Goal: Task Accomplishment & Management: Manage account settings

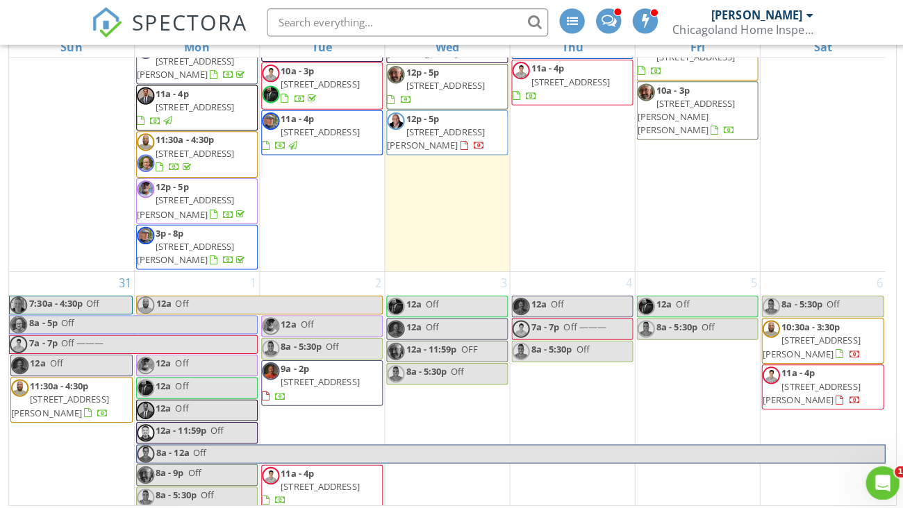
scroll to position [199, 0]
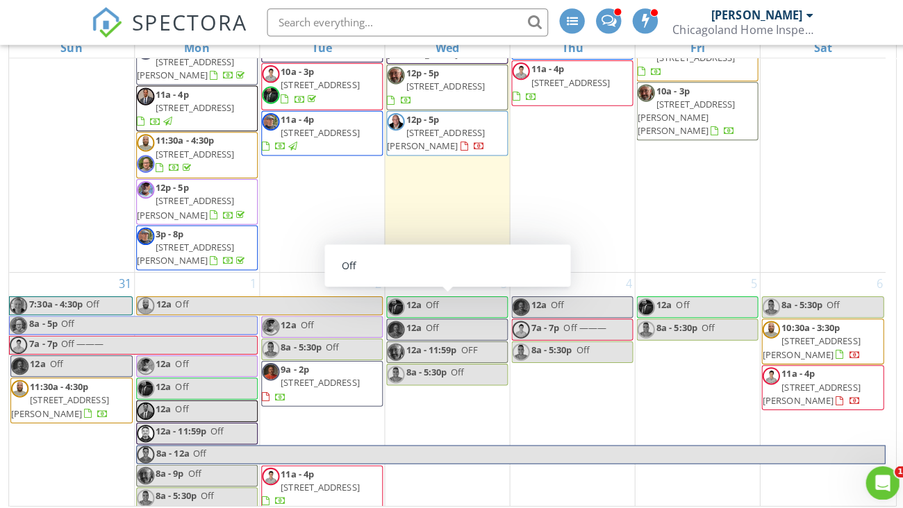
click at [64, 389] on span "610 Signal Hill Rd, North Barrington 60010" at bounding box center [59, 402] width 96 height 26
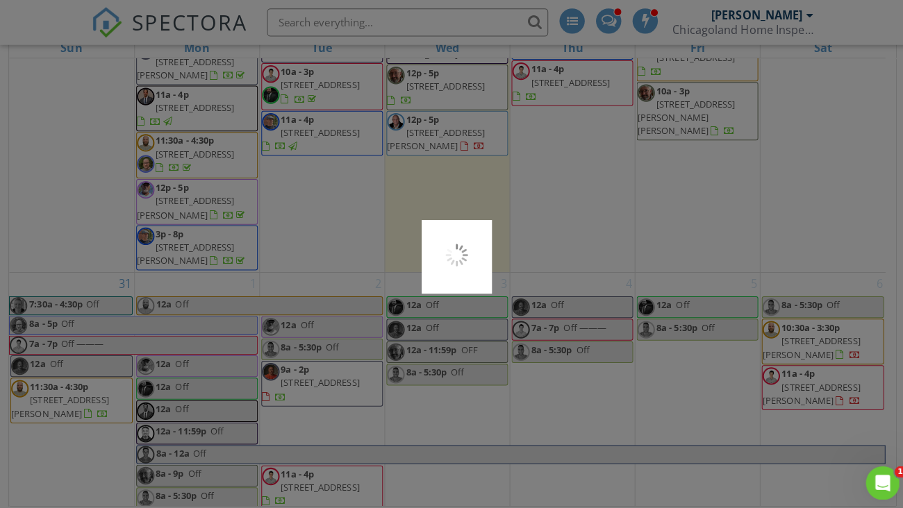
click at [64, 323] on div at bounding box center [451, 254] width 903 height 508
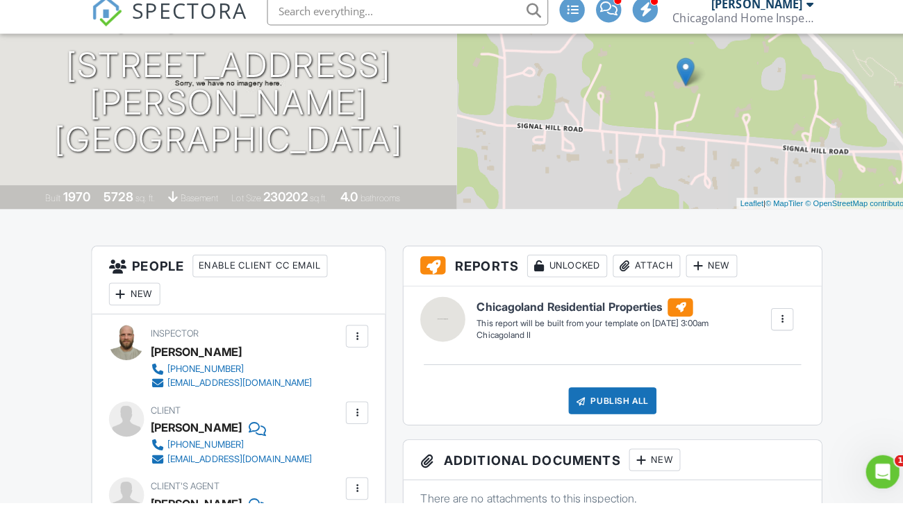
click at [132, 303] on div "New" at bounding box center [133, 302] width 51 height 22
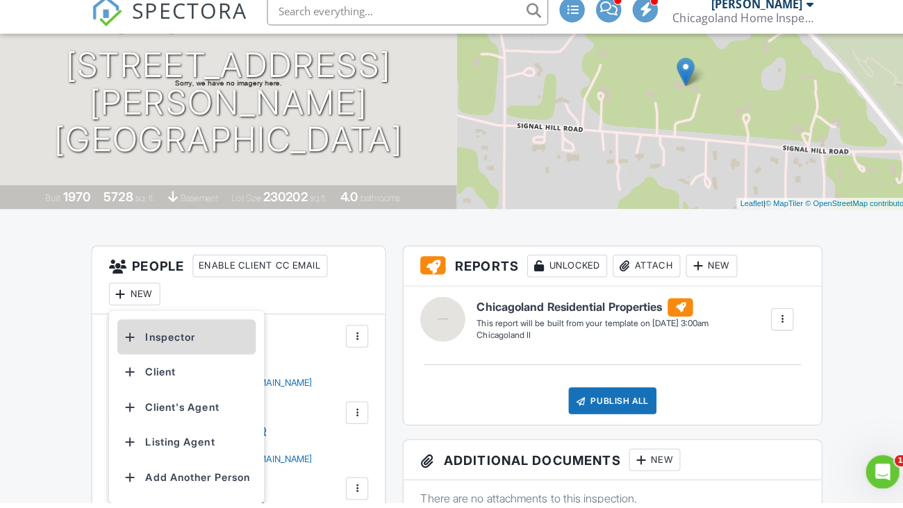
click at [153, 349] on li "Inspector" at bounding box center [184, 344] width 137 height 35
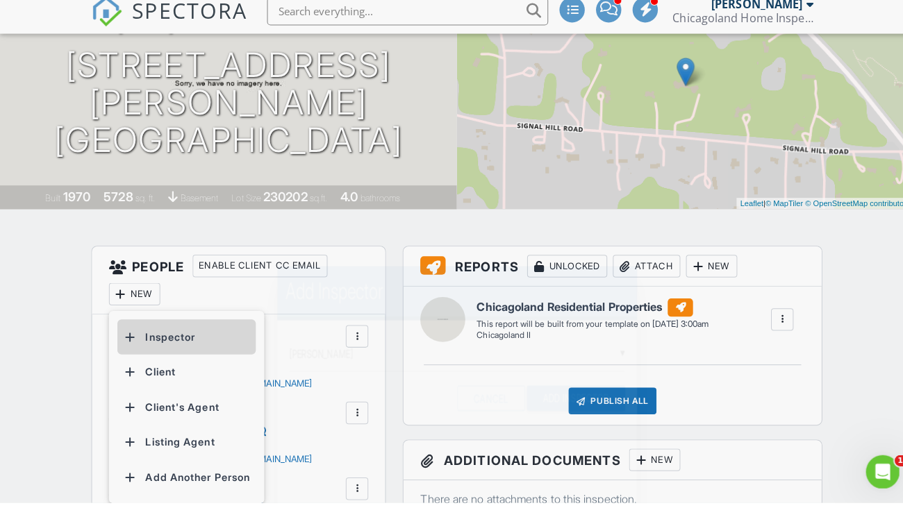
scroll to position [163, 0]
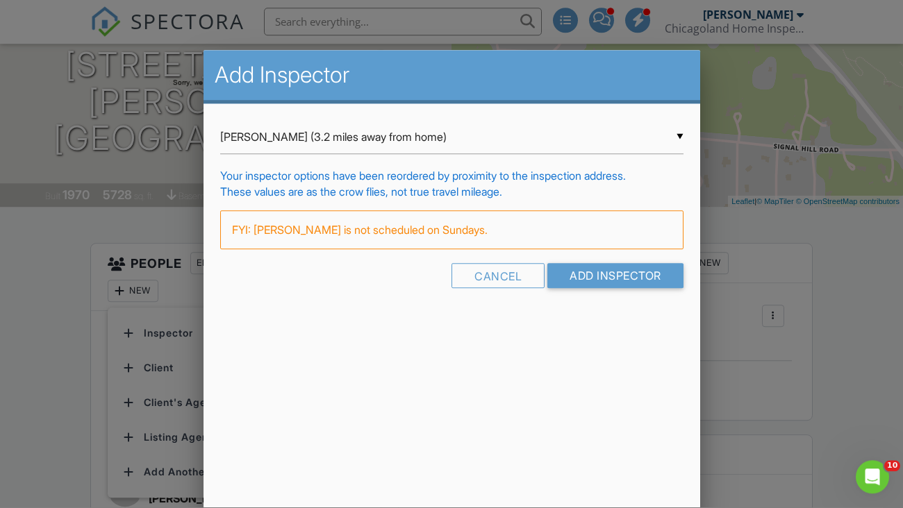
click at [678, 132] on div "▼ Jordan Brandwein (3.2 miles away from home) Jordan Brandwein (3.2 miles away …" at bounding box center [451, 138] width 463 height 34
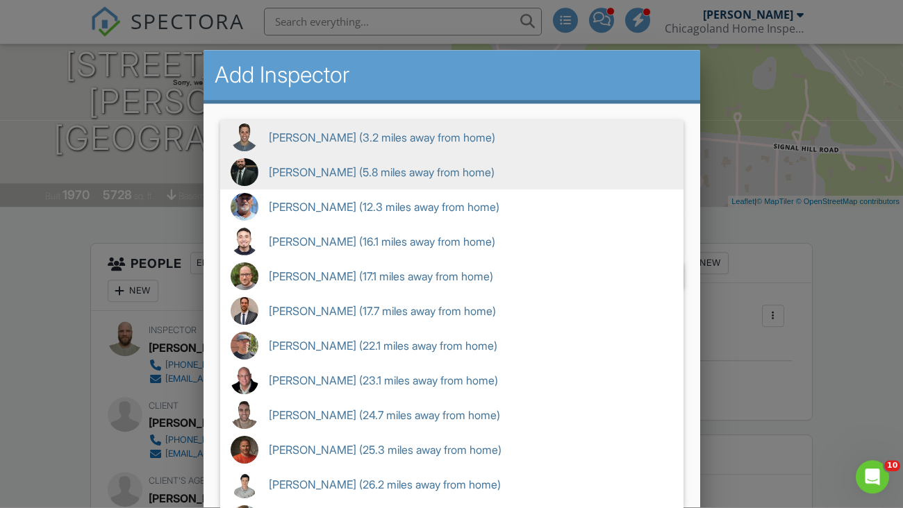
click at [530, 181] on span "AJ Gilbert (5.8 miles away from home)" at bounding box center [451, 173] width 463 height 35
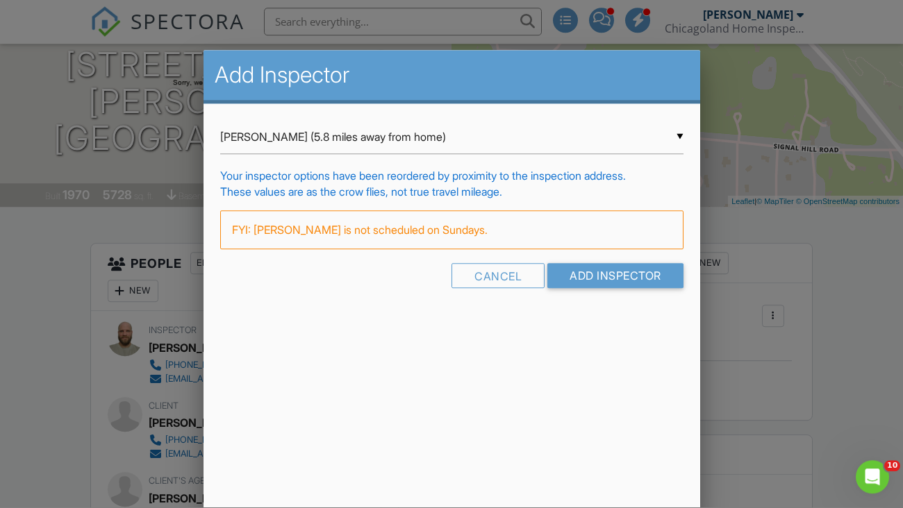
scroll to position [35, 0]
click at [678, 136] on div "▼ AJ Gilbert (5.8 miles away from home) Jordan Brandwein (3.2 miles away from h…" at bounding box center [451, 138] width 463 height 34
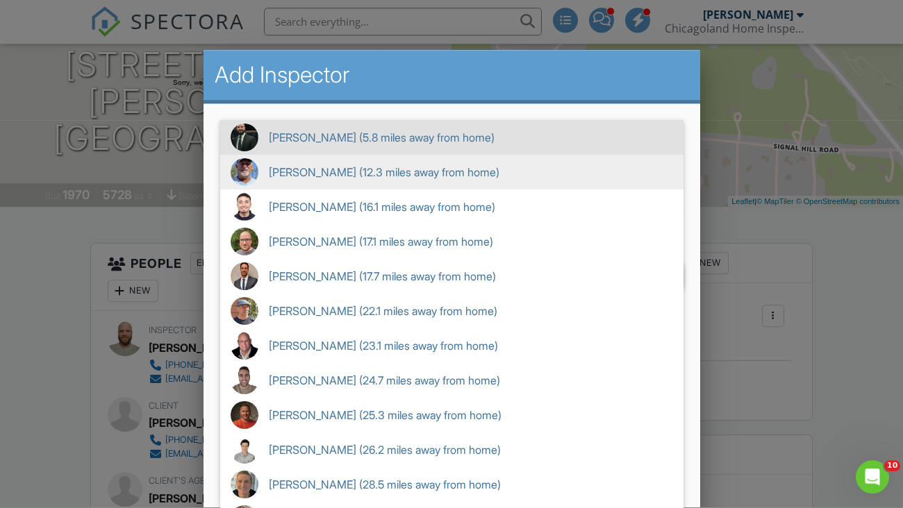
click at [566, 168] on span "John Olson (12.3 miles away from home)" at bounding box center [451, 173] width 463 height 35
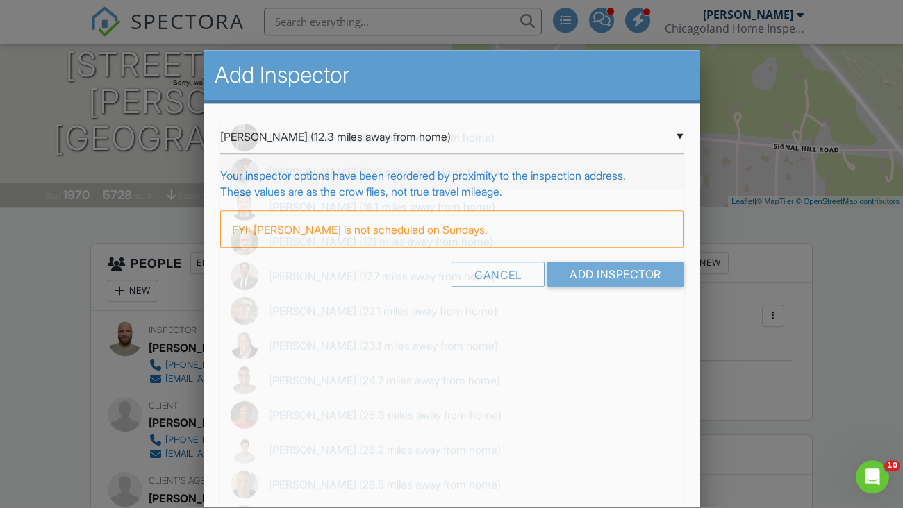
scroll to position [0, 0]
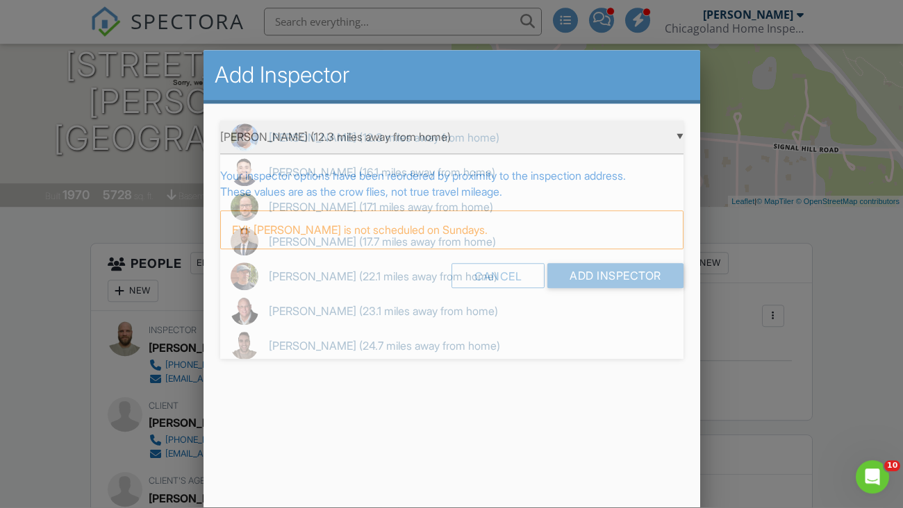
click at [673, 132] on div "▼ John Olson (12.3 miles away from home) Jordan Brandwein (3.2 miles away from …" at bounding box center [451, 138] width 463 height 34
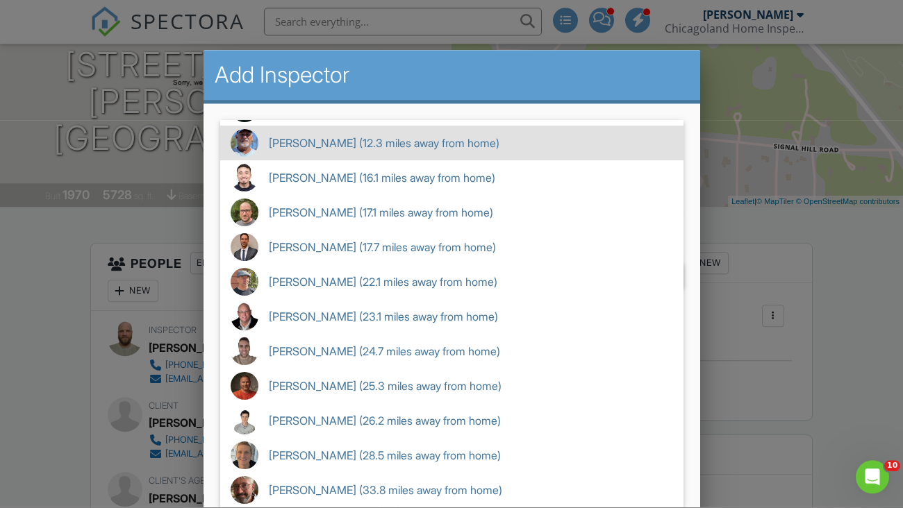
scroll to position [64, 0]
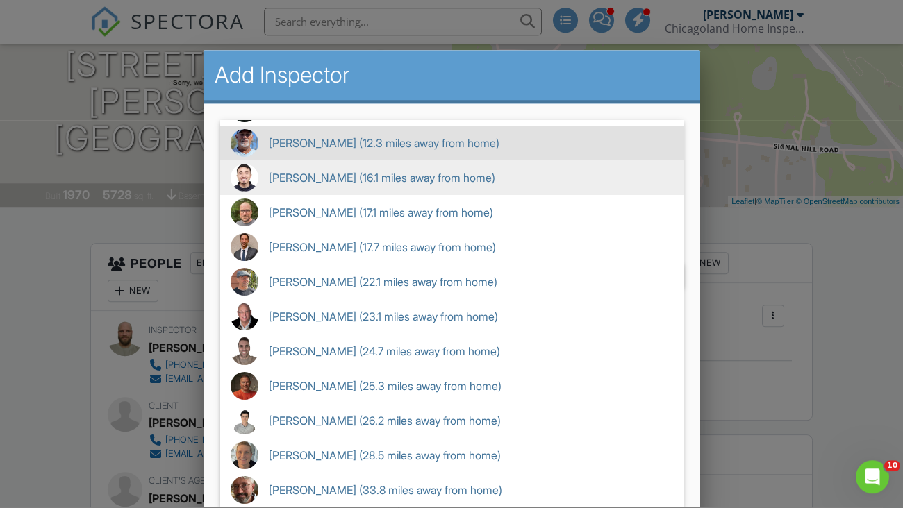
click at [547, 187] on span "Alejandro Ortega (16.1 miles away from home)" at bounding box center [451, 178] width 463 height 35
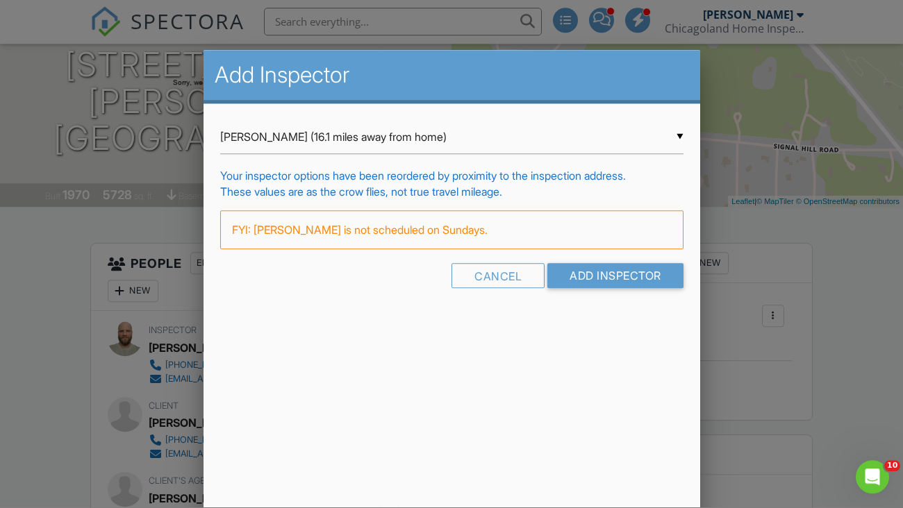
click at [677, 136] on div "▼ Alejandro Ortega (16.1 miles away from home) Jordan Brandwein (3.2 miles away…" at bounding box center [451, 138] width 463 height 34
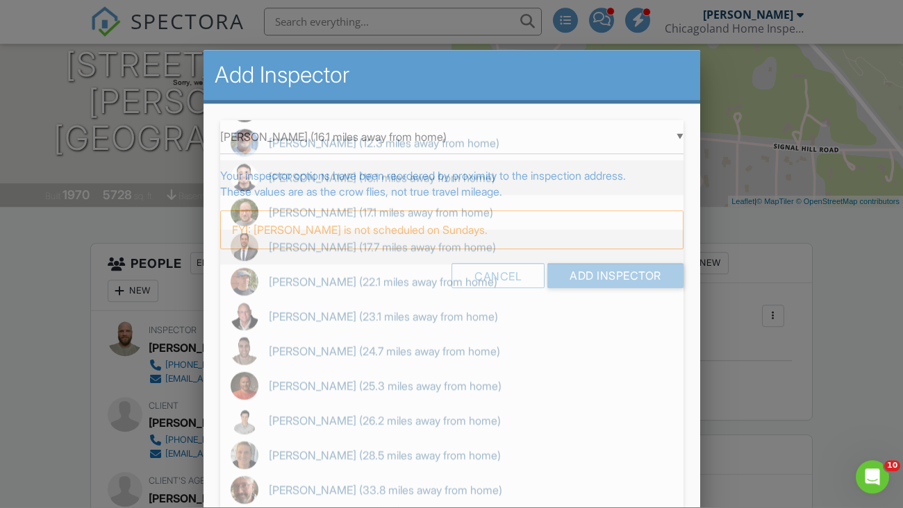
click at [545, 240] on span "Frank Dattalo (17.7 miles away from home)" at bounding box center [451, 247] width 463 height 35
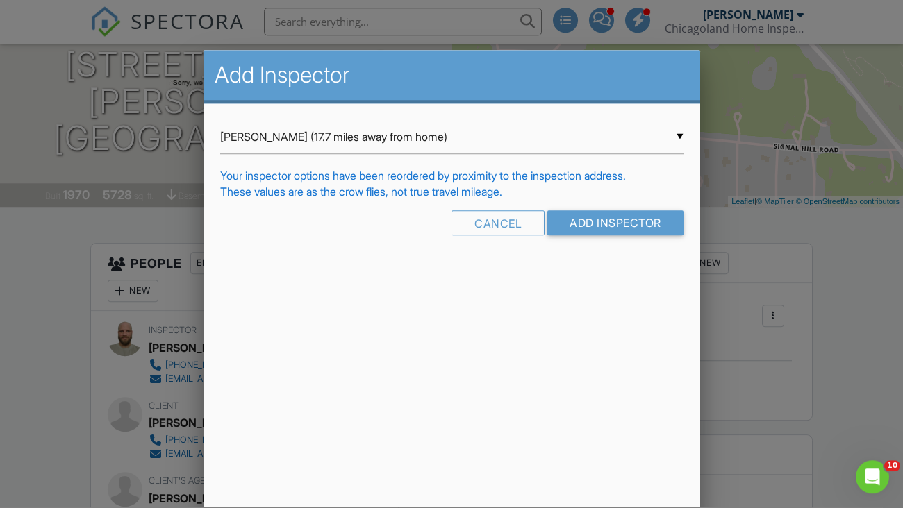
scroll to position [0, 0]
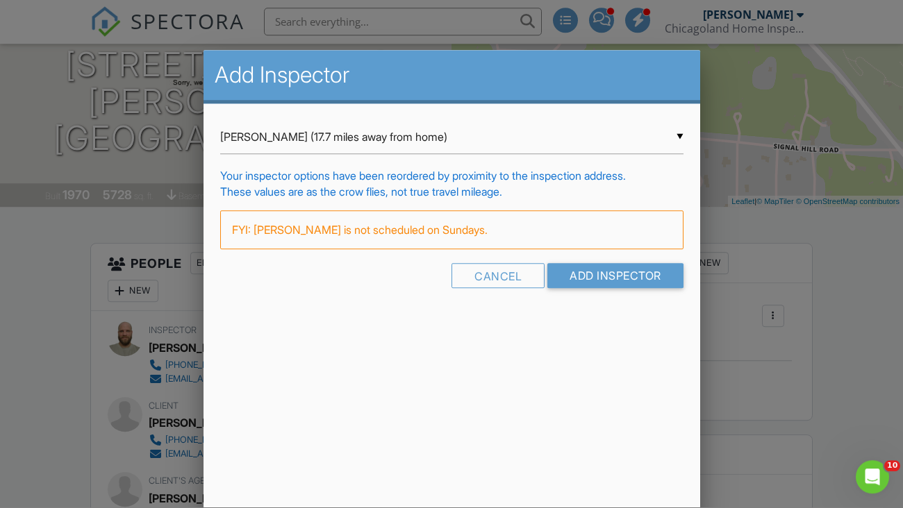
click at [673, 137] on div "▼ Frank Dattalo (17.7 miles away from home) Jordan Brandwein (3.2 miles away fr…" at bounding box center [451, 138] width 463 height 34
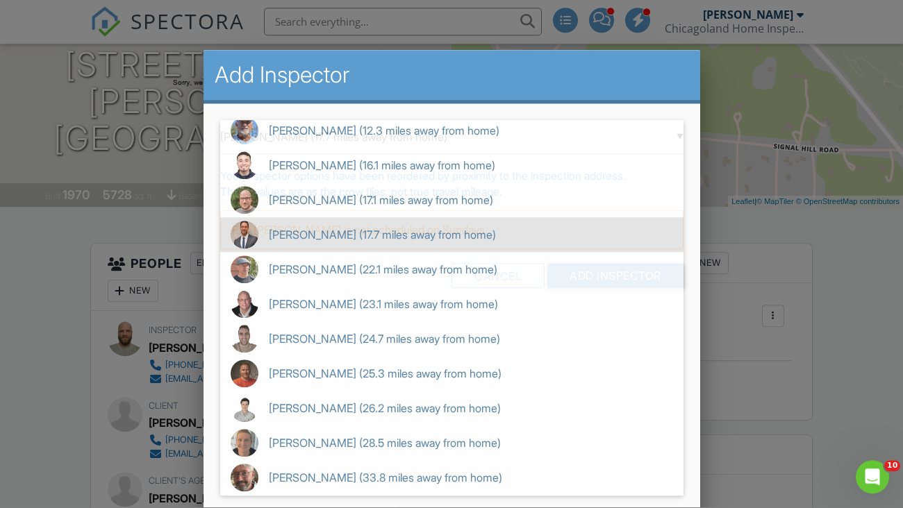
scroll to position [64, 0]
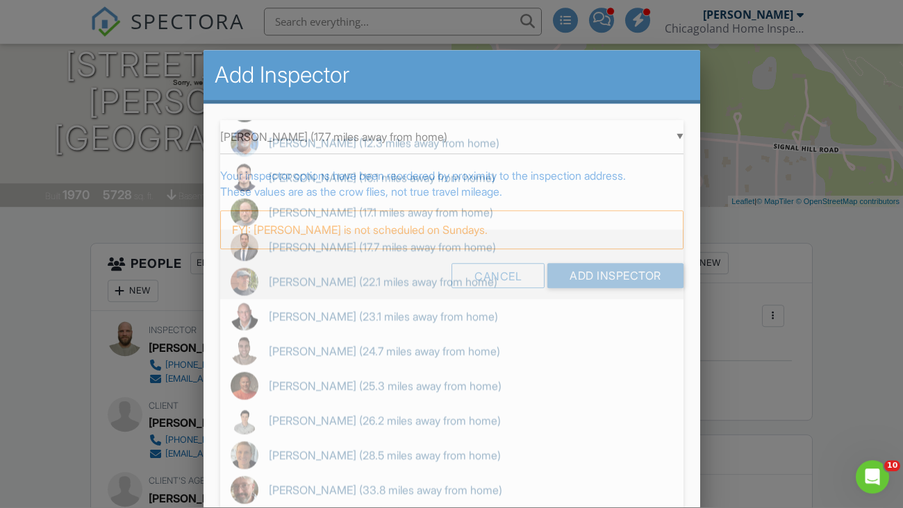
click at [499, 281] on span "Michael Schejbal (22.1 miles away from home)" at bounding box center [451, 282] width 463 height 35
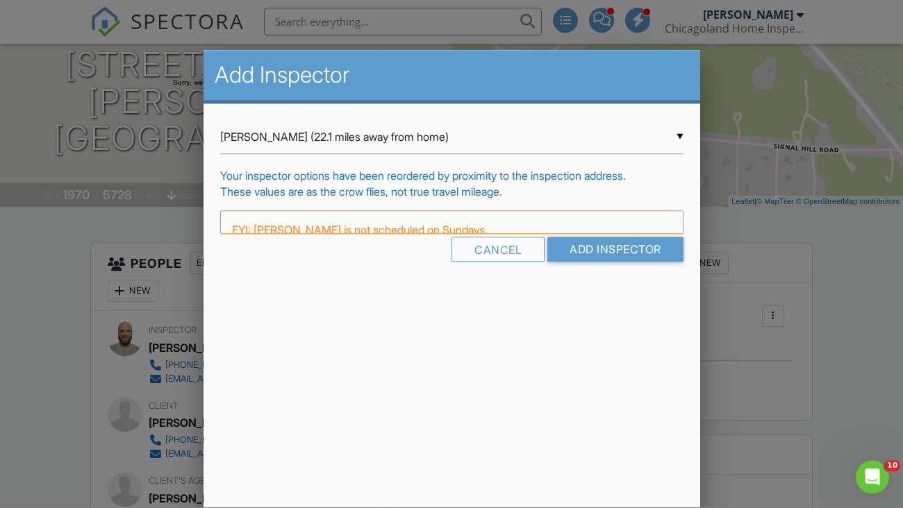
scroll to position [0, 0]
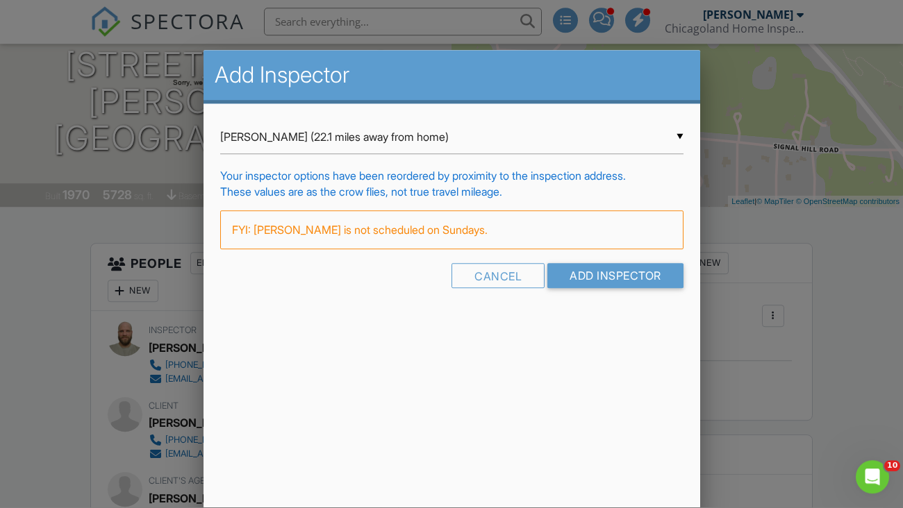
click at [673, 130] on div "▼ Michael Schejbal (22.1 miles away from home) Jordan Brandwein (3.2 miles away…" at bounding box center [451, 138] width 463 height 34
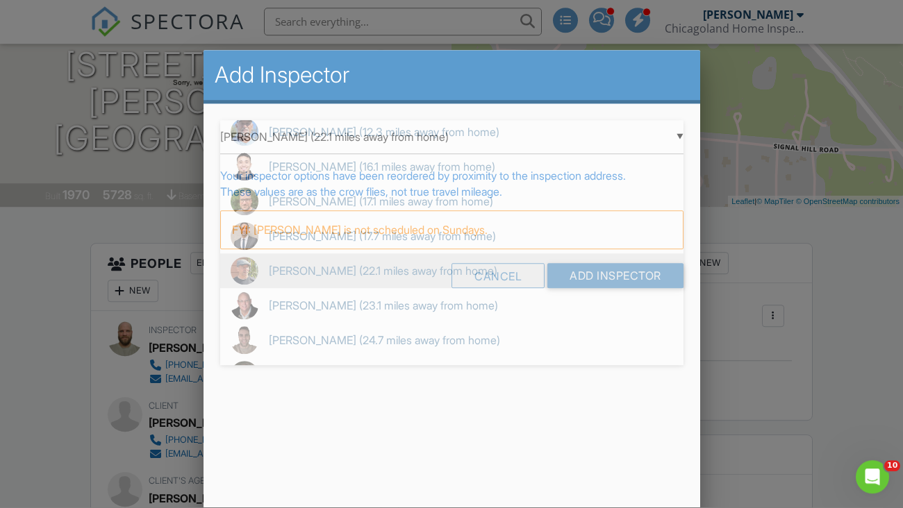
scroll to position [64, 0]
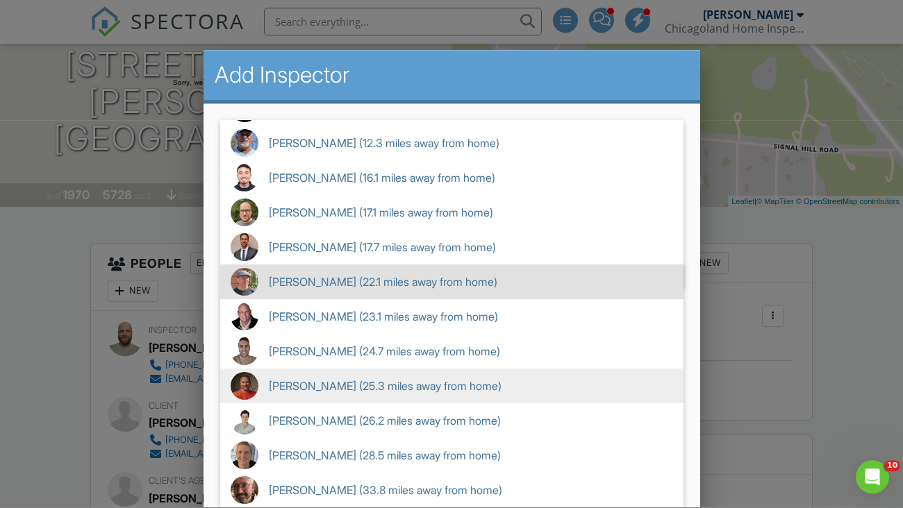
click at [483, 396] on span "James Flory (25.3 miles away from home)" at bounding box center [451, 386] width 463 height 35
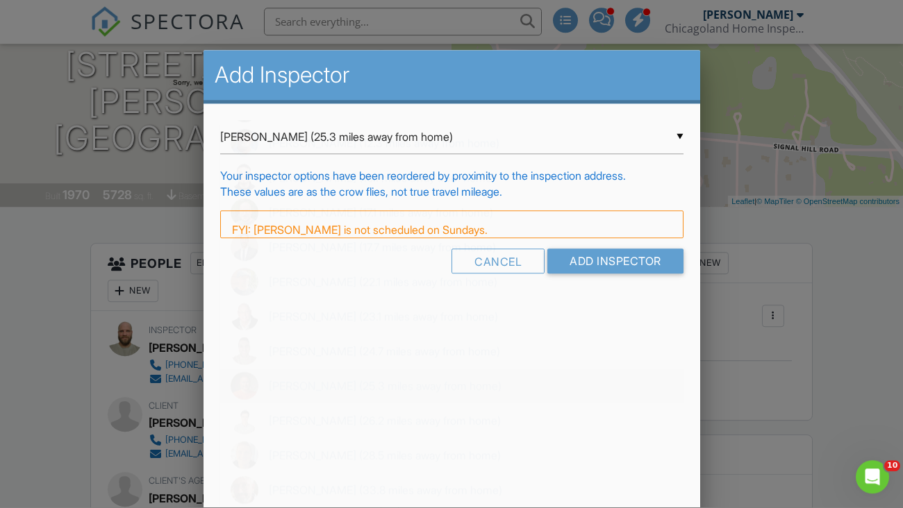
scroll to position [0, 0]
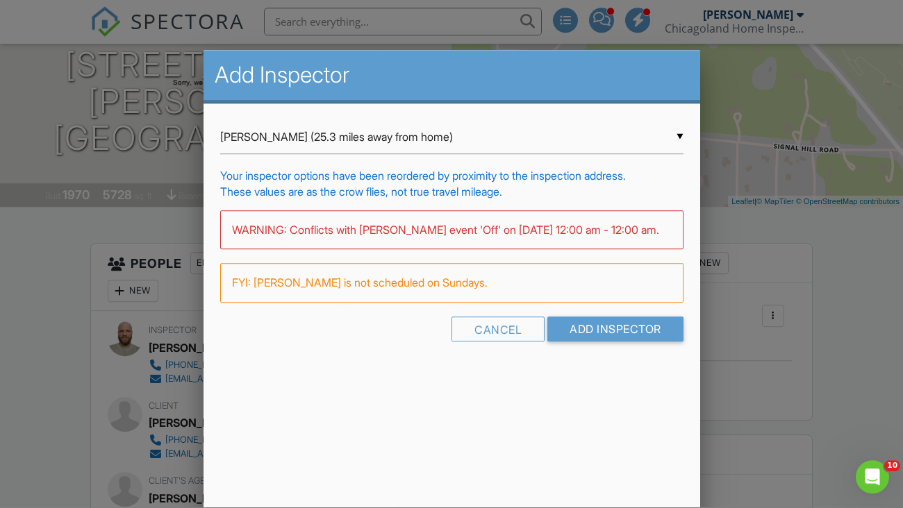
click at [675, 137] on div "▼ James Flory (25.3 miles away from home) Jordan Brandwein (3.2 miles away from…" at bounding box center [451, 138] width 463 height 34
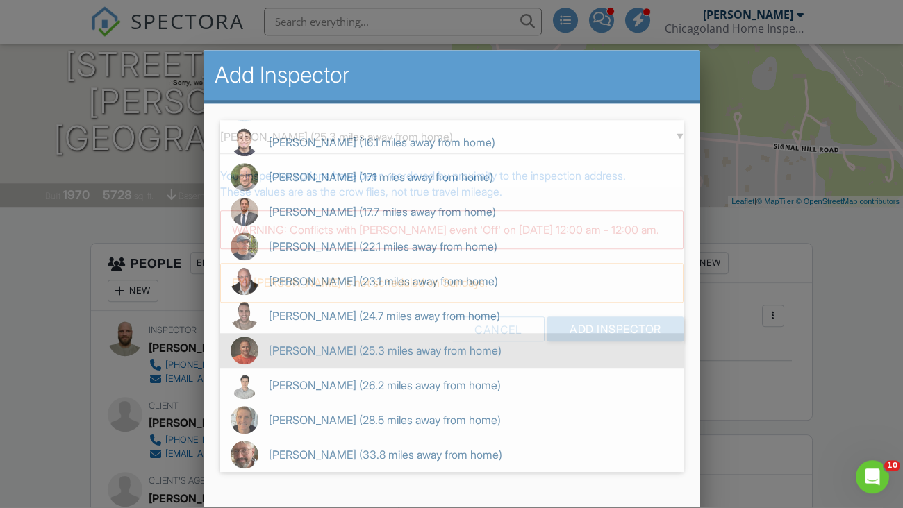
scroll to position [64, 0]
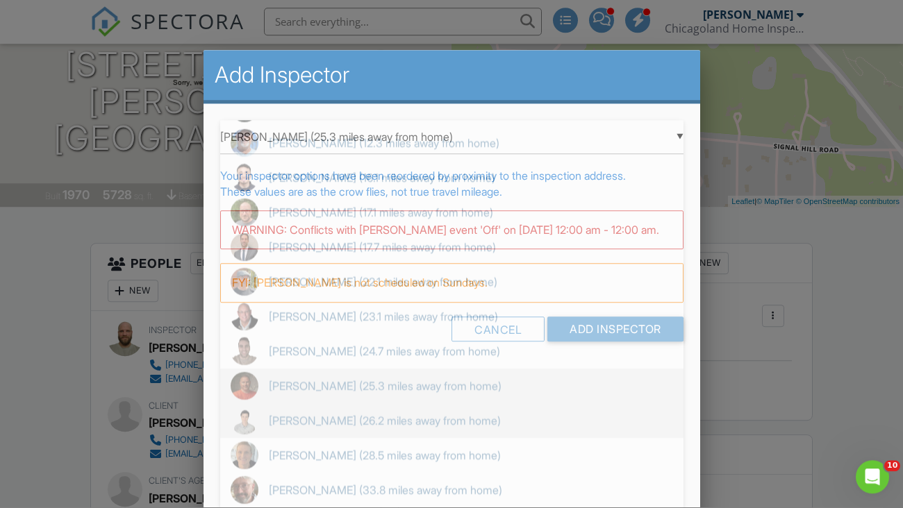
click at [404, 421] on span "Vince Miller (26.2 miles away from home)" at bounding box center [451, 421] width 463 height 35
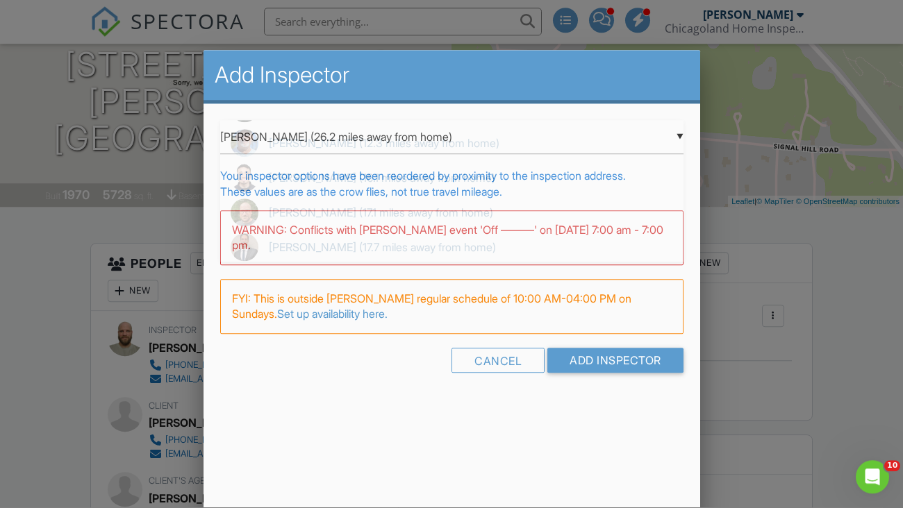
click at [679, 133] on div "▼ Vince Miller (26.2 miles away from home) Jordan Brandwein (3.2 miles away fro…" at bounding box center [451, 138] width 463 height 34
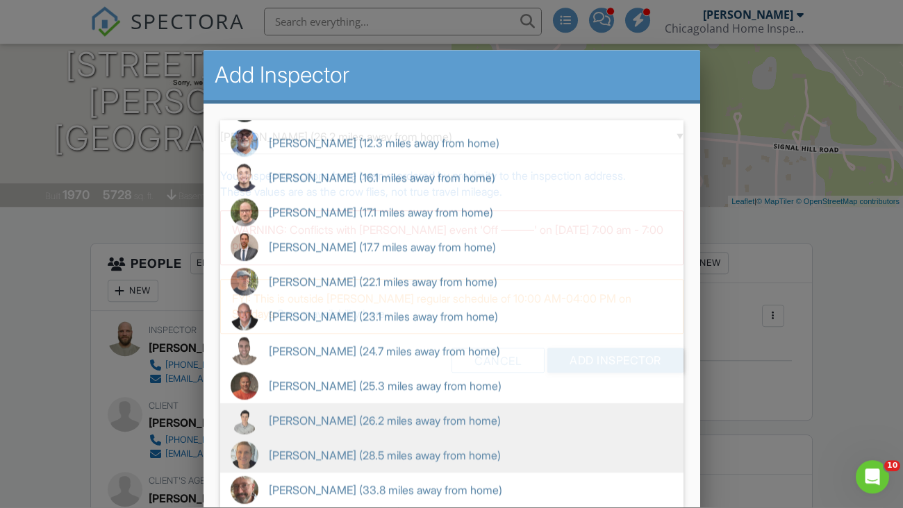
click at [441, 461] on span "David Knolmayer (28.5 miles away from home)" at bounding box center [451, 456] width 463 height 35
type input "David Knolmayer (28.5 miles away from home)"
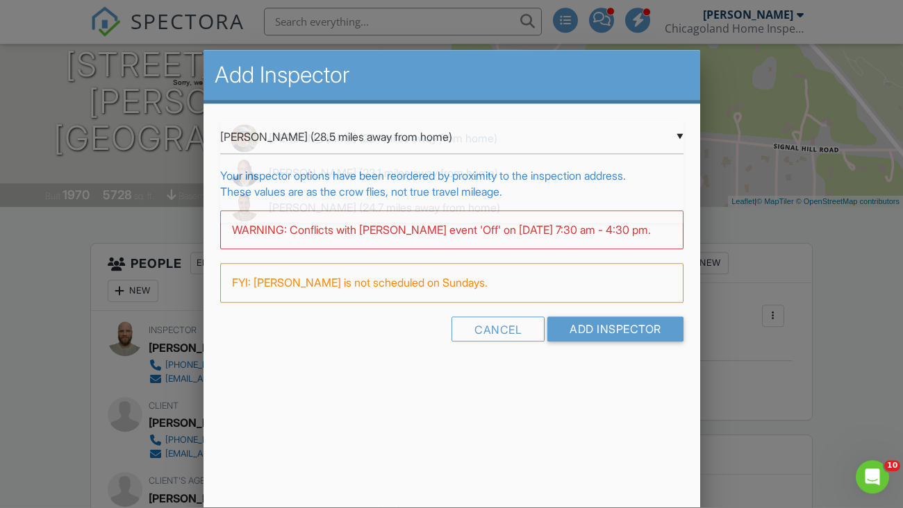
click at [675, 137] on div "▼ David Knolmayer (28.5 miles away from home) Jordan Brandwein (3.2 miles away …" at bounding box center [451, 138] width 463 height 34
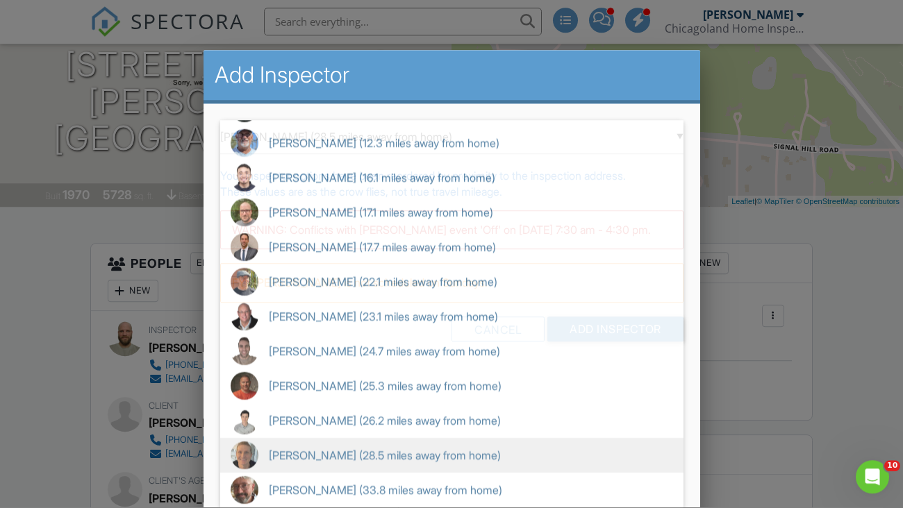
click at [857, 301] on div at bounding box center [451, 248] width 903 height 635
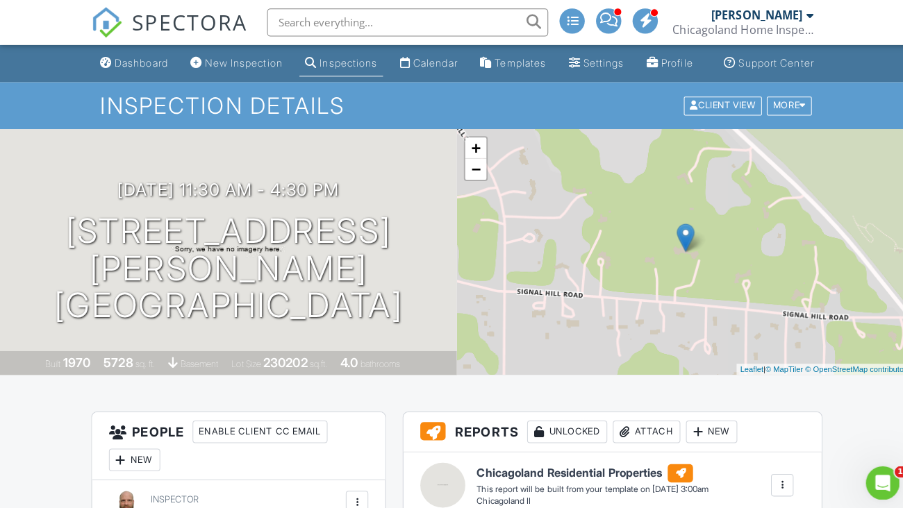
scroll to position [0, 0]
click at [419, 76] on link "Calendar" at bounding box center [423, 63] width 68 height 26
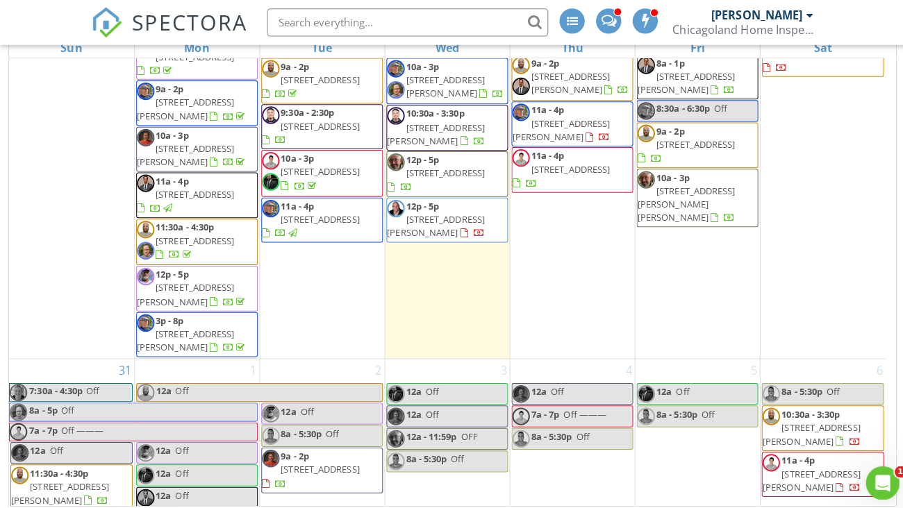
scroll to position [1960, 0]
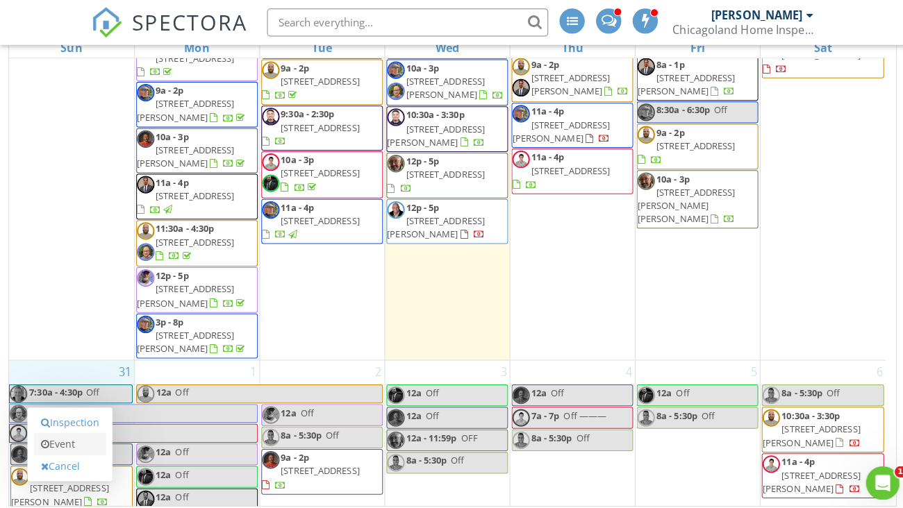
click at [82, 435] on link "Event" at bounding box center [69, 439] width 72 height 22
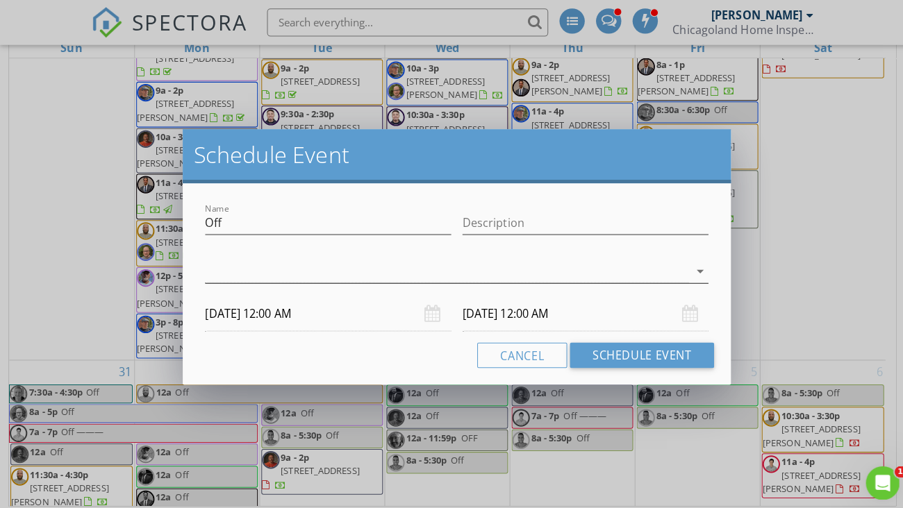
click at [692, 268] on icon "arrow_drop_down" at bounding box center [691, 268] width 17 height 17
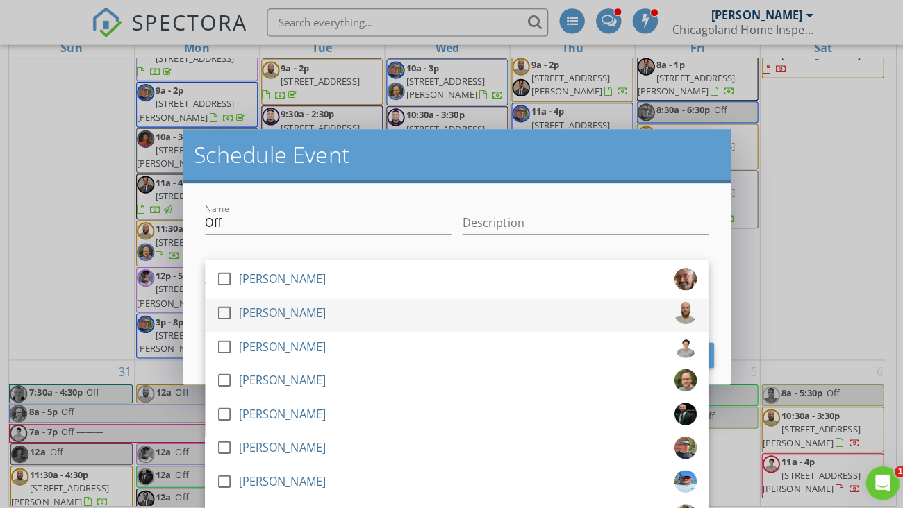
click at [364, 314] on div "check_box_outline_blank Glen-Carl Dahlman" at bounding box center [451, 313] width 475 height 28
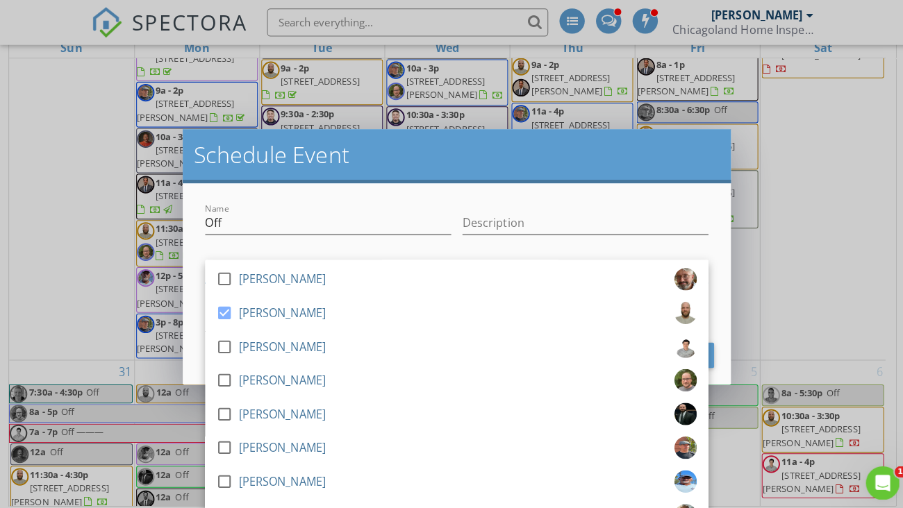
click at [708, 222] on div "Name Off Description check_box_outline_blank Tim Heise check_box Glen-Carl Dahl…" at bounding box center [452, 280] width 542 height 199
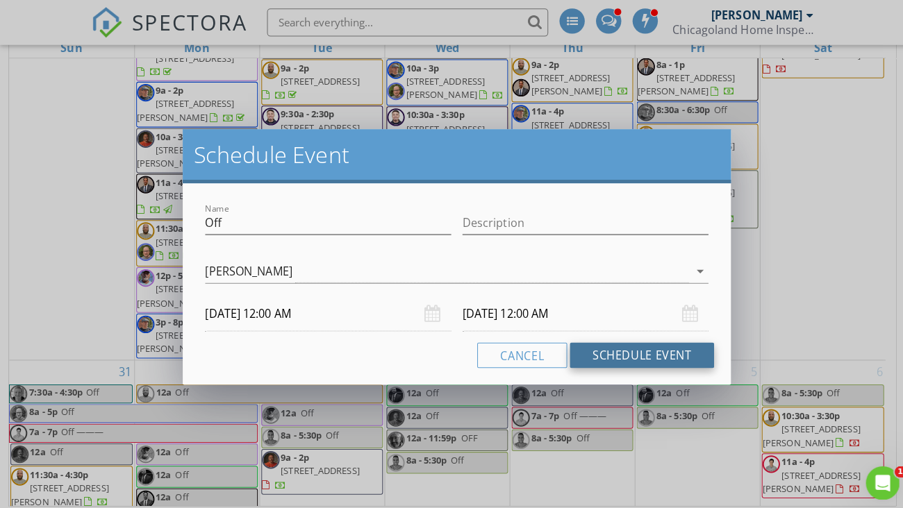
click at [634, 351] on button "Schedule Event" at bounding box center [634, 351] width 142 height 25
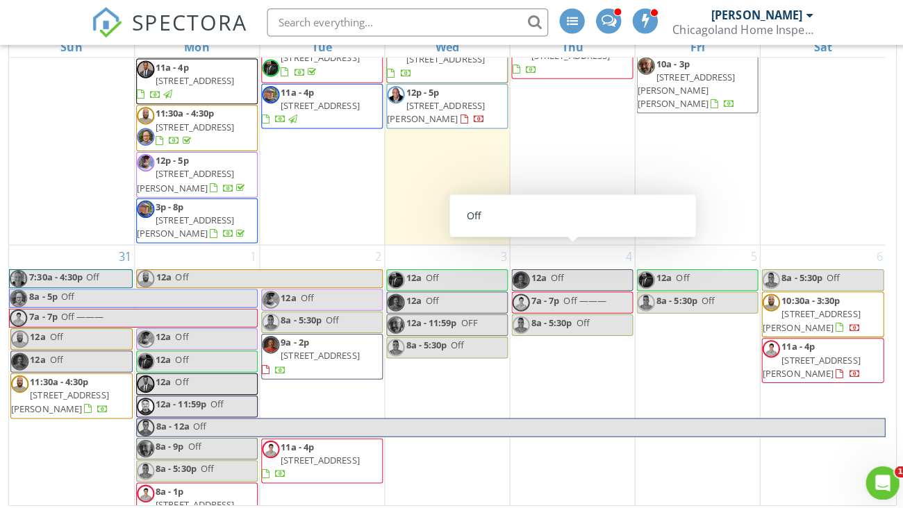
scroll to position [199, 0]
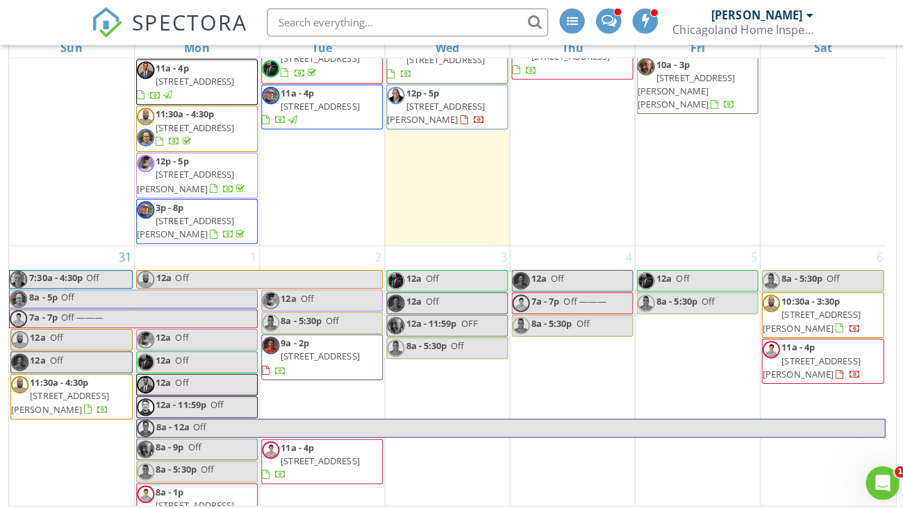
click at [83, 385] on span "610 Signal Hill Rd, North Barrington 60010" at bounding box center [59, 398] width 96 height 26
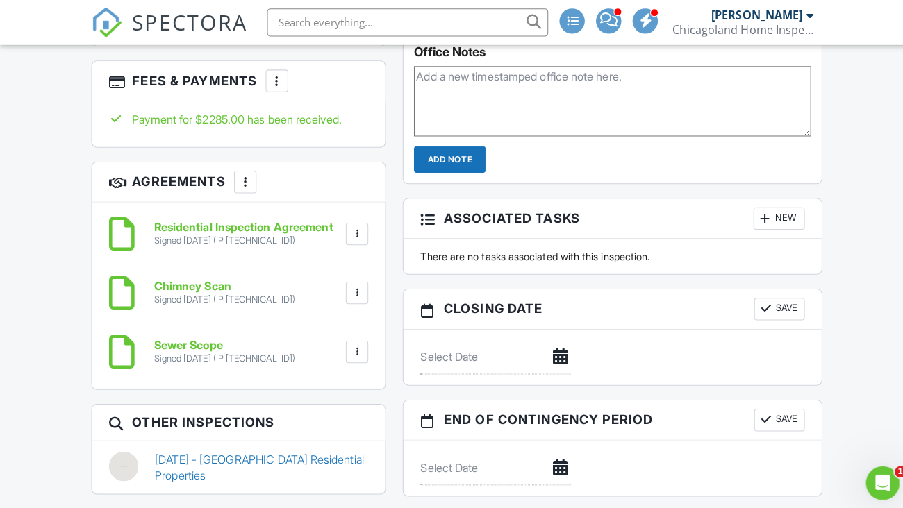
scroll to position [1061, 0]
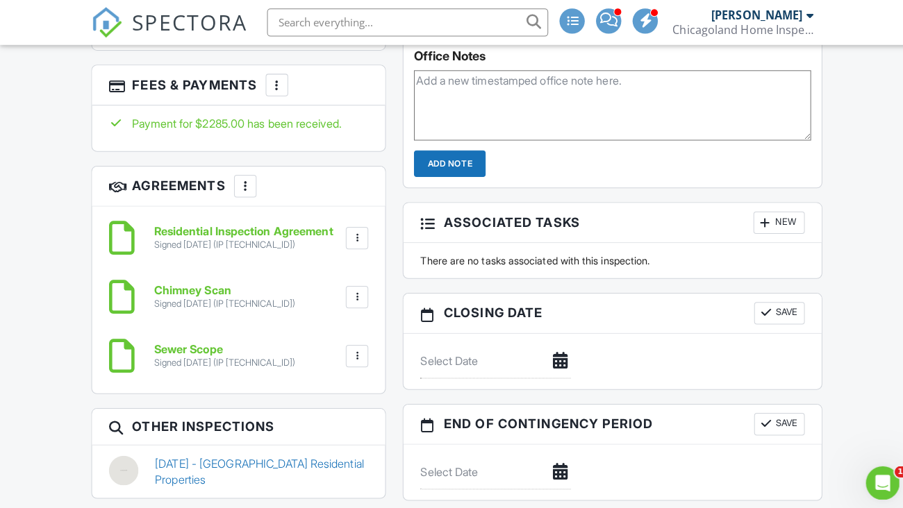
click at [275, 91] on div at bounding box center [274, 84] width 14 height 14
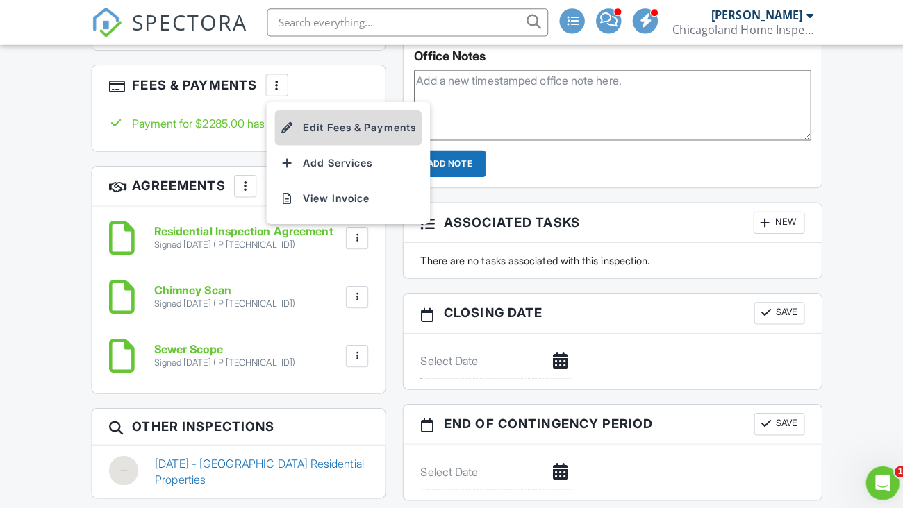
click at [328, 127] on li "Edit Fees & Payments" at bounding box center [343, 126] width 145 height 35
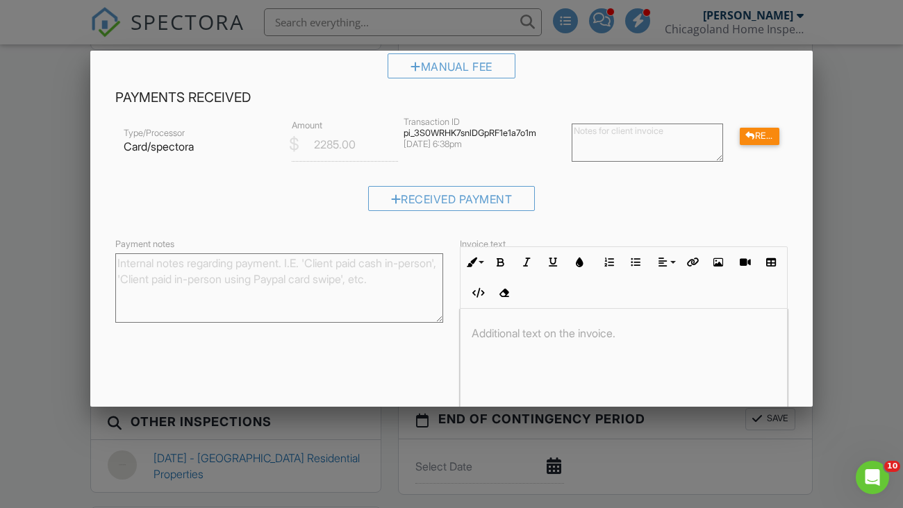
scroll to position [510, 0]
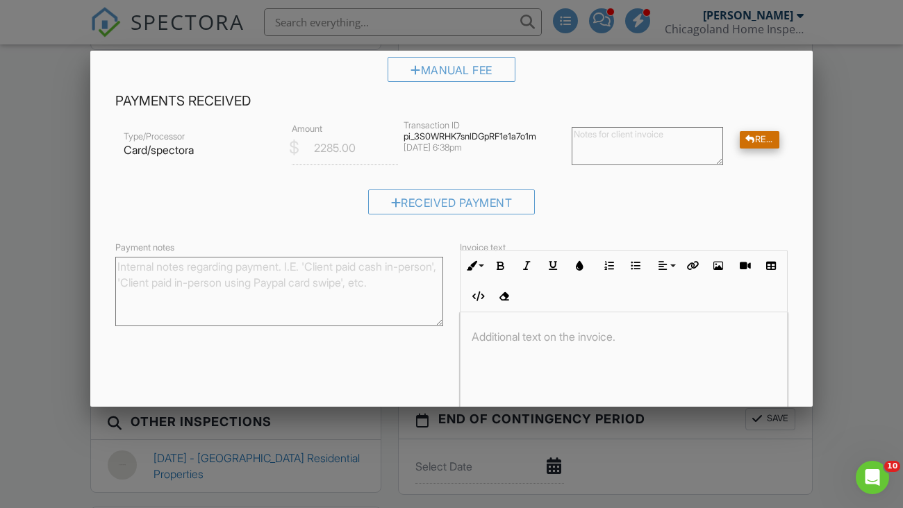
click at [753, 138] on div "Refund" at bounding box center [759, 139] width 40 height 17
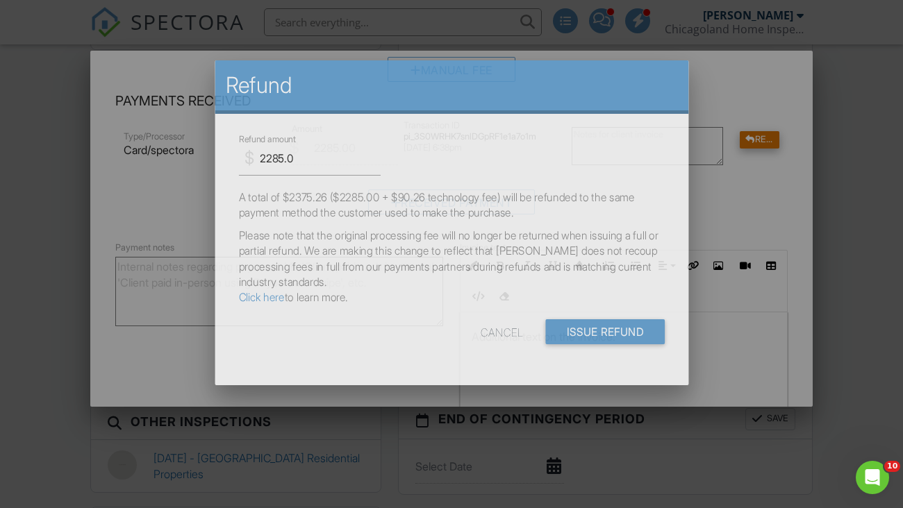
scroll to position [0, 0]
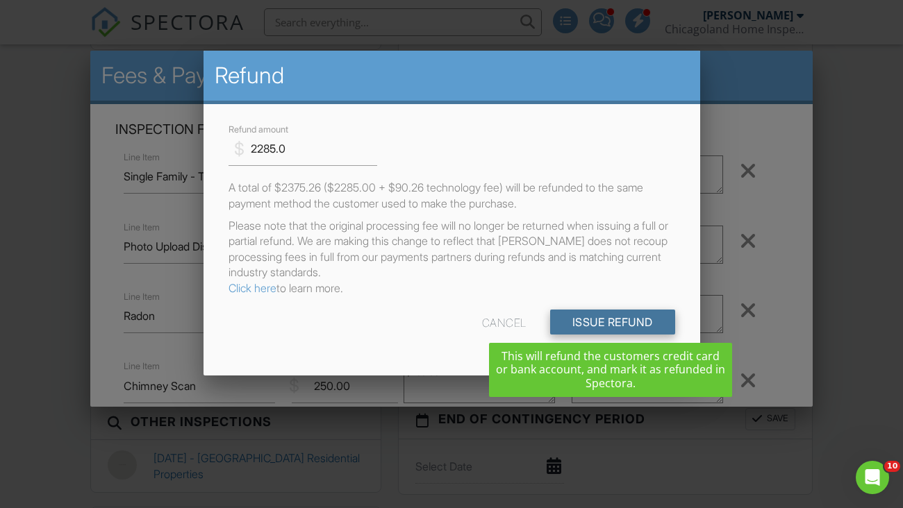
click at [608, 316] on input "Issue Refund" at bounding box center [612, 322] width 125 height 25
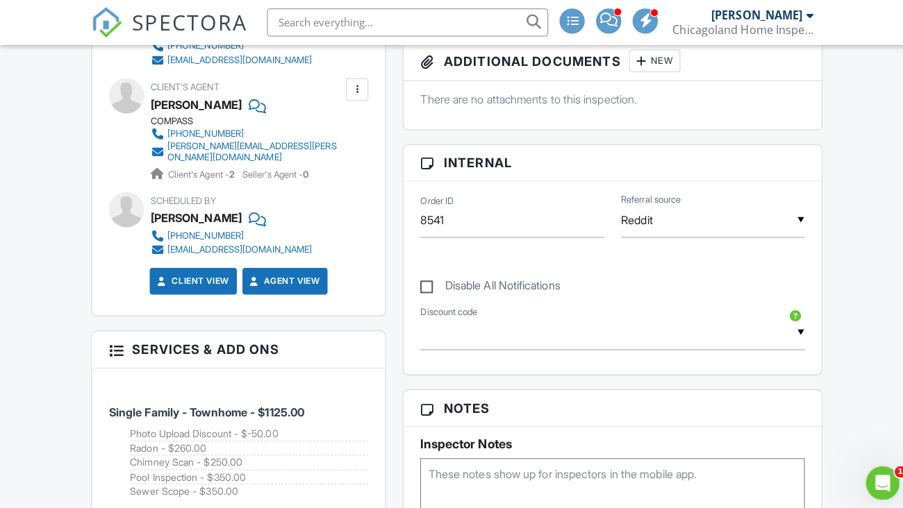
scroll to position [253, 0]
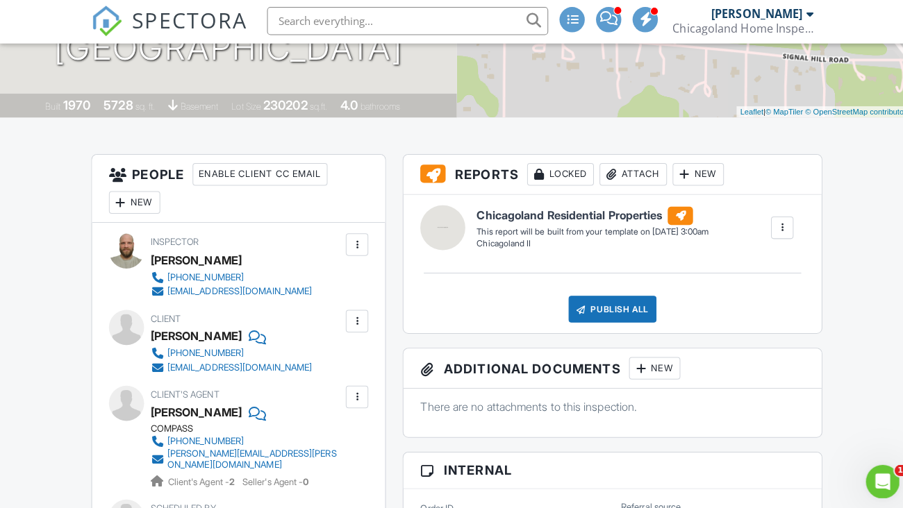
click at [781, 237] on div at bounding box center [773, 226] width 22 height 22
click at [696, 185] on div "New" at bounding box center [689, 173] width 51 height 22
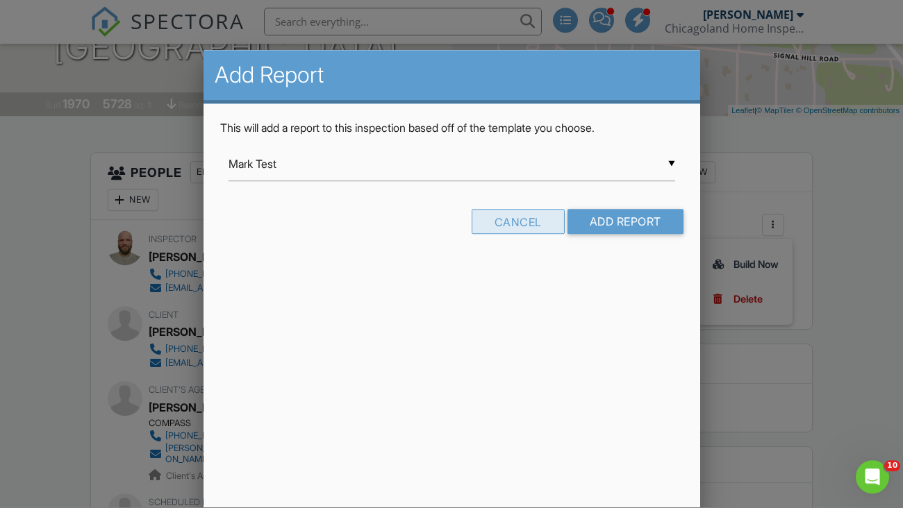
click at [535, 221] on div "Cancel" at bounding box center [517, 222] width 93 height 25
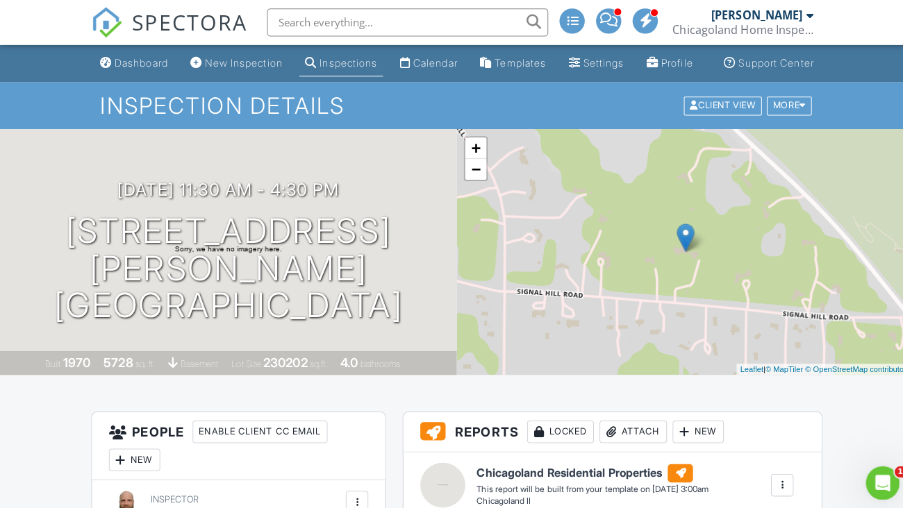
scroll to position [0, 0]
click at [787, 114] on div "More" at bounding box center [779, 104] width 45 height 19
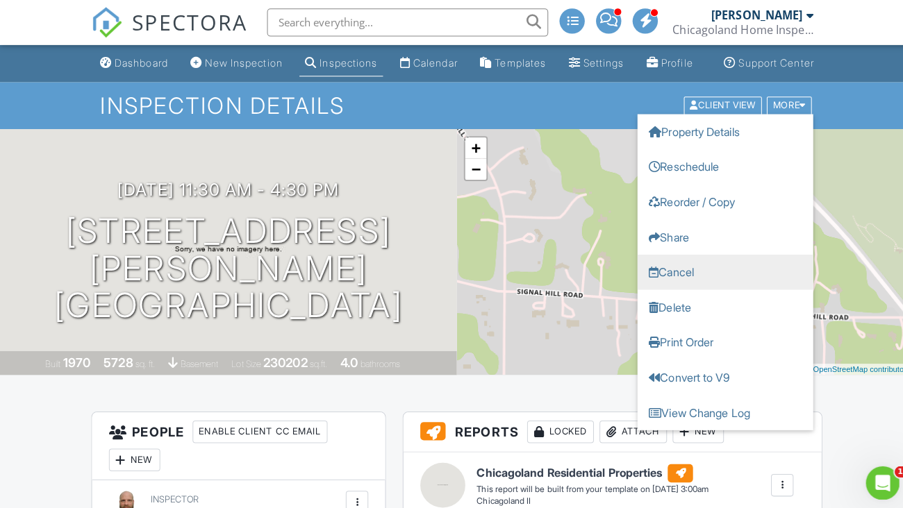
click at [675, 281] on link "Cancel" at bounding box center [717, 268] width 174 height 35
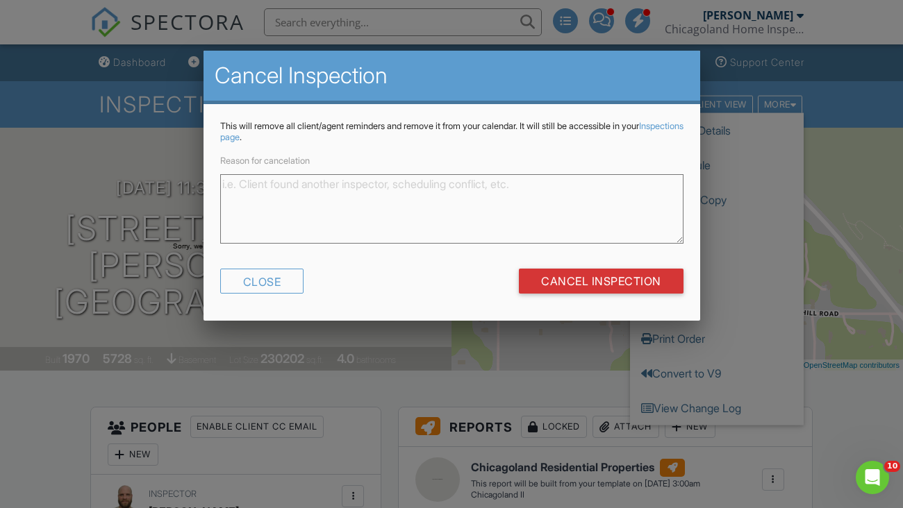
click at [442, 205] on textarea "Reason for cancelation" at bounding box center [451, 208] width 463 height 69
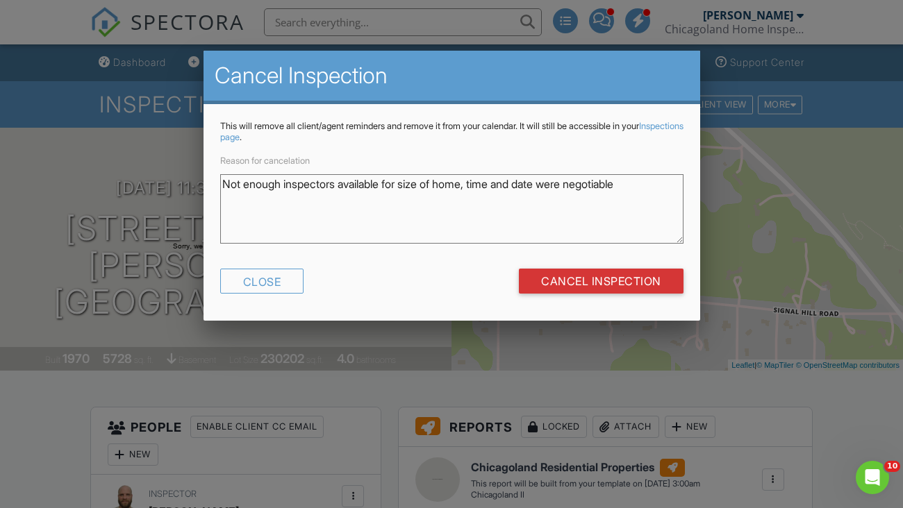
click at [585, 185] on textarea "Not enough inspectors available for size of home, time and date were negotiable" at bounding box center [451, 208] width 463 height 69
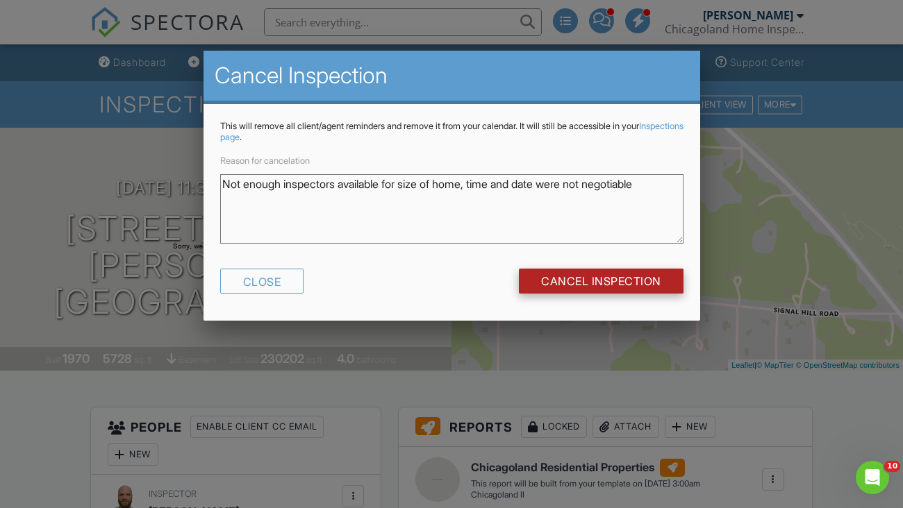
type textarea "Not enough inspectors available for size of home, time and date were not negoti…"
click at [563, 286] on input "Cancel Inspection" at bounding box center [601, 281] width 165 height 25
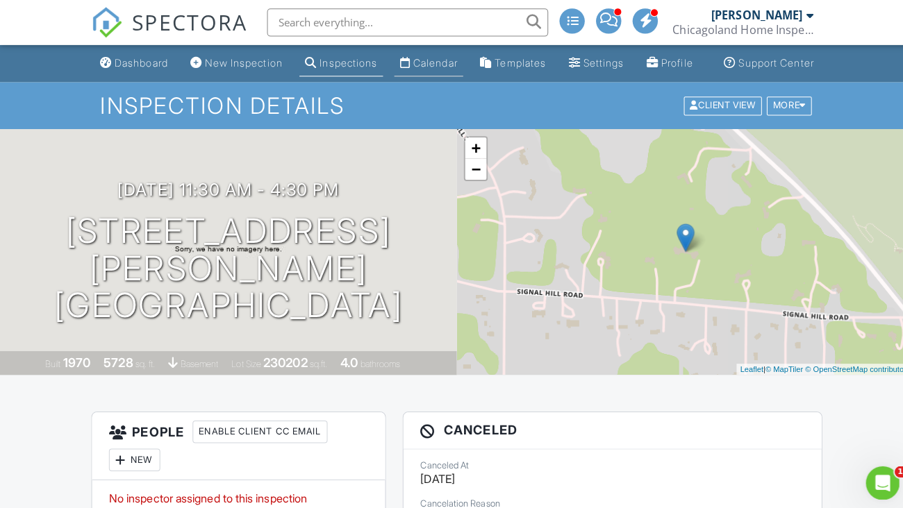
click at [424, 68] on div "Calendar" at bounding box center [430, 62] width 44 height 12
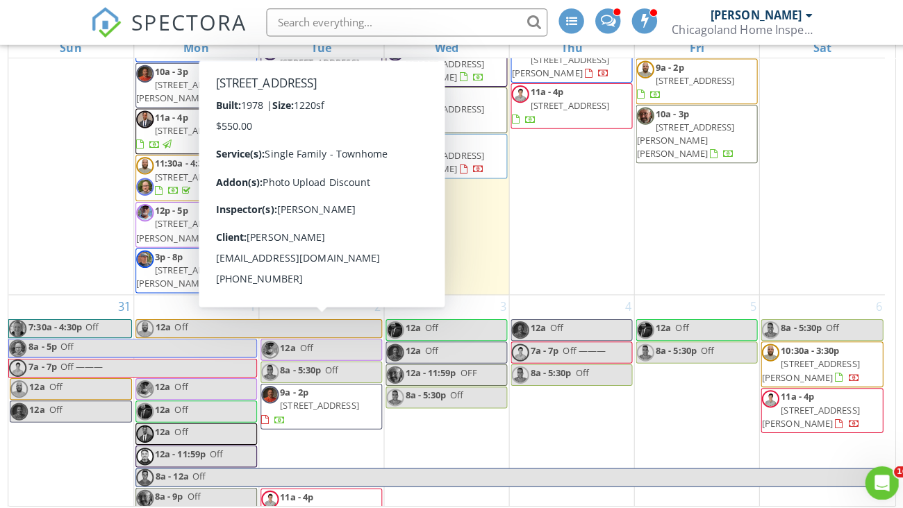
scroll to position [2044, 0]
